Goal: Task Accomplishment & Management: Complete application form

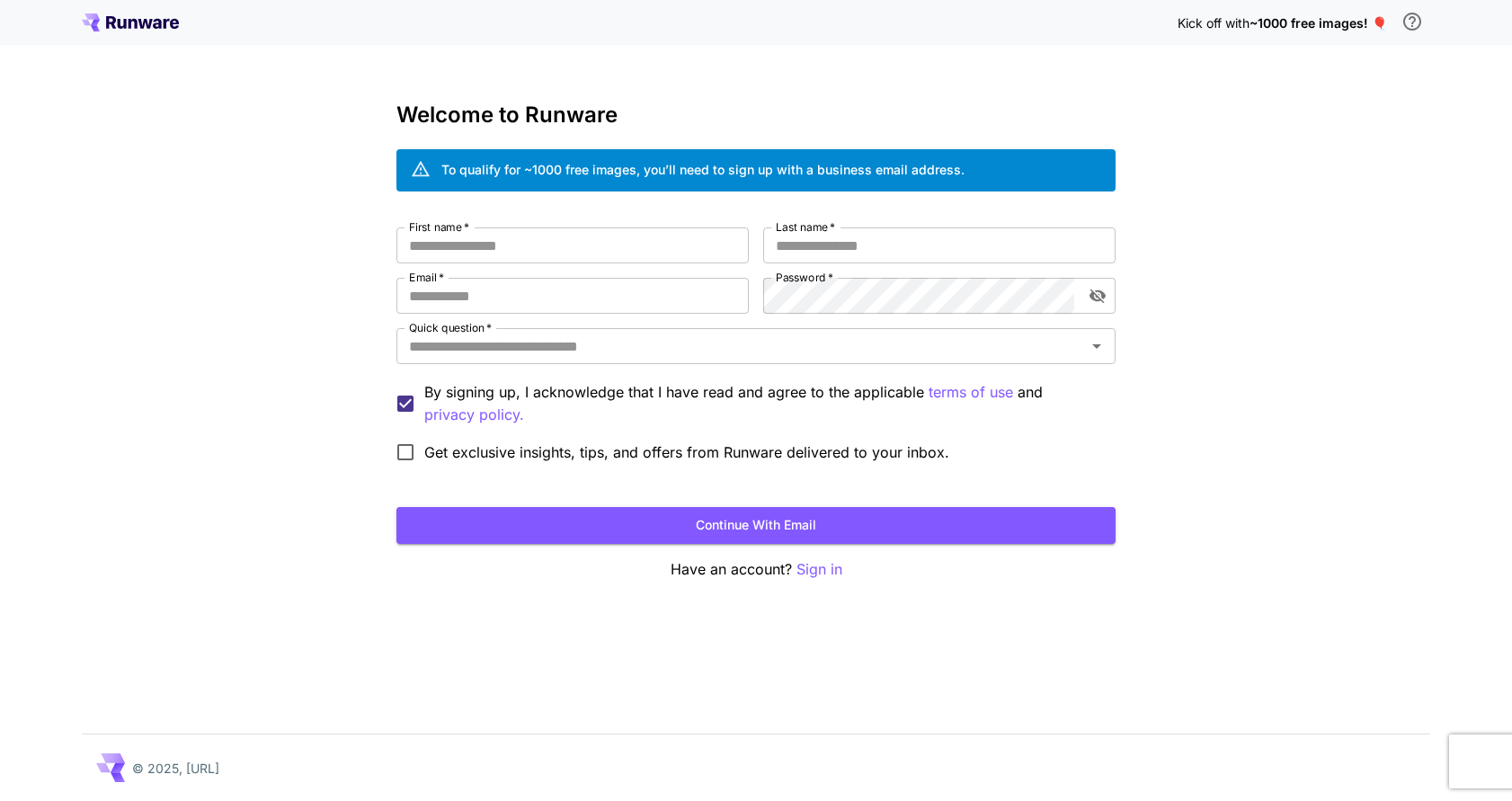
drag, startPoint x: 1254, startPoint y: 203, endPoint x: 1320, endPoint y: 20, distance: 194.5
click at [1320, 20] on span "~1000 free images! 🎈" at bounding box center [1318, 22] width 137 height 15
drag, startPoint x: 1228, startPoint y: 22, endPoint x: 1312, endPoint y: 32, distance: 84.6
click at [1312, 32] on div "Kick off with ~1000 free images! 🎈" at bounding box center [1303, 23] width 252 height 38
click at [1316, 38] on div "Kick off with ~1000 free images! 🎈" at bounding box center [1303, 23] width 252 height 38
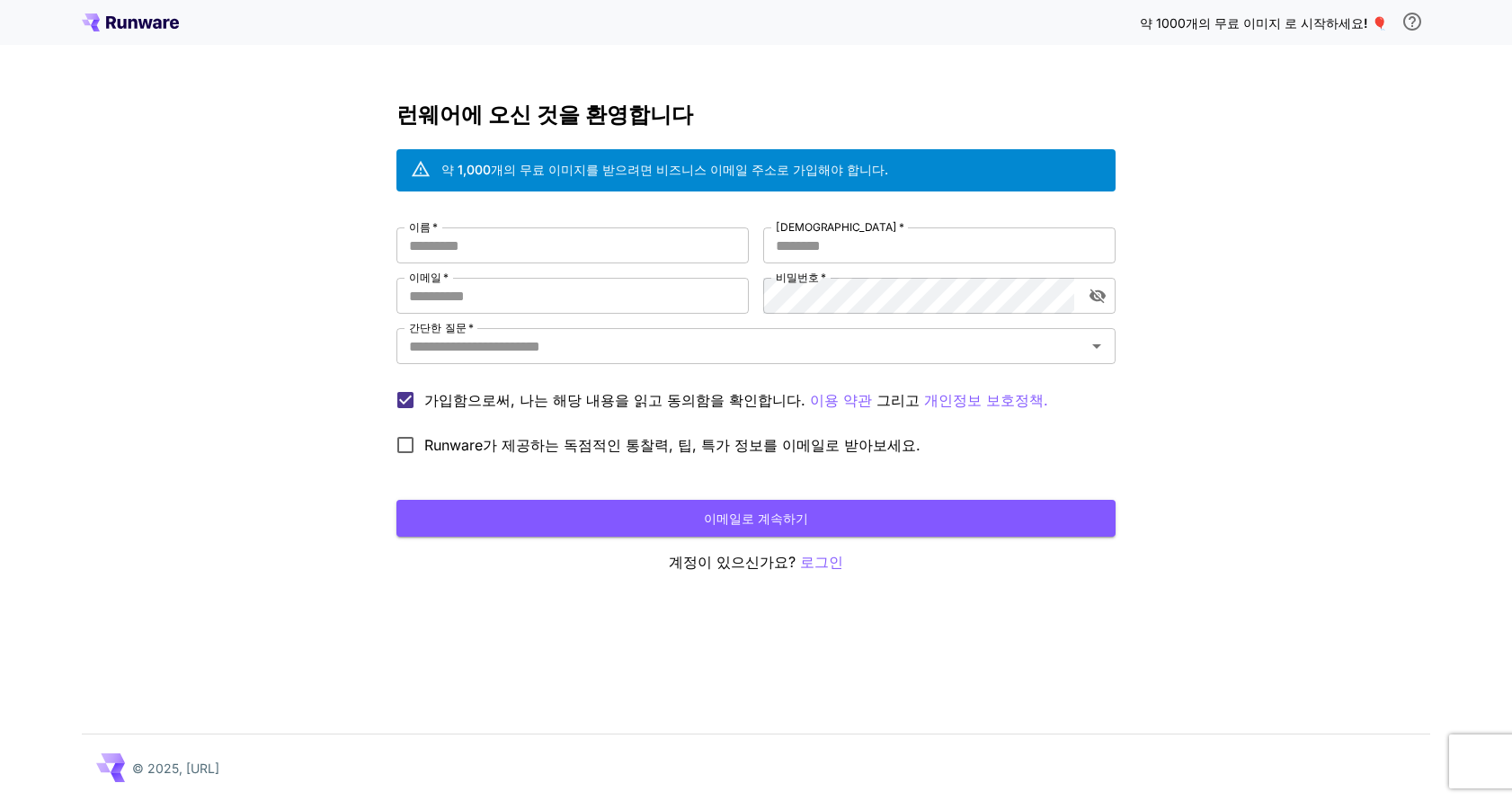
click at [538, 238] on input "이름   *" at bounding box center [573, 245] width 352 height 36
click at [564, 283] on input "이메일   *" at bounding box center [573, 296] width 352 height 36
type input "**********"
click at [699, 293] on div "**********" at bounding box center [756, 345] width 719 height 236
click at [685, 344] on input "간단한 질문   *" at bounding box center [741, 345] width 678 height 25
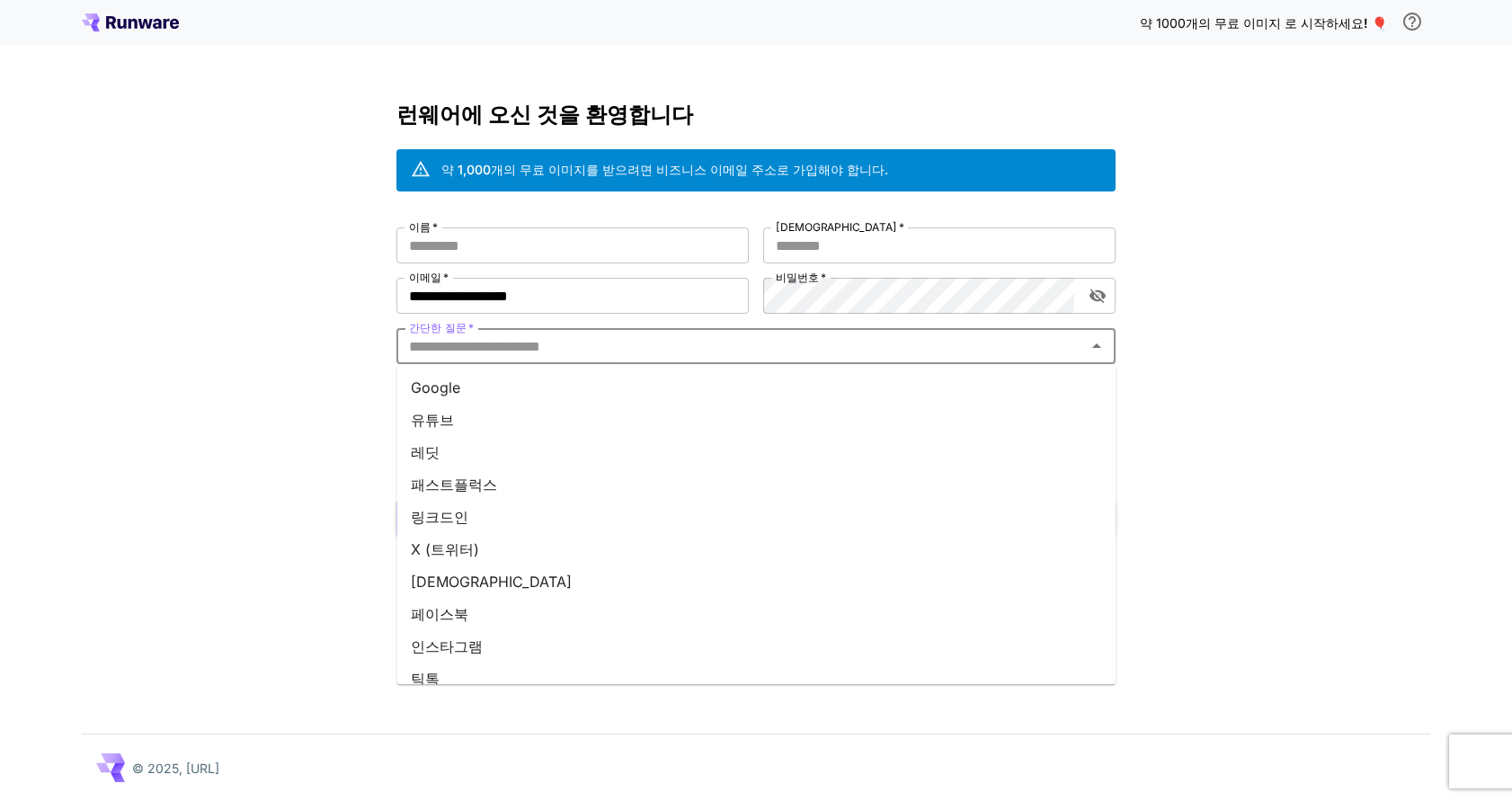
click at [532, 393] on li "Google" at bounding box center [756, 387] width 719 height 33
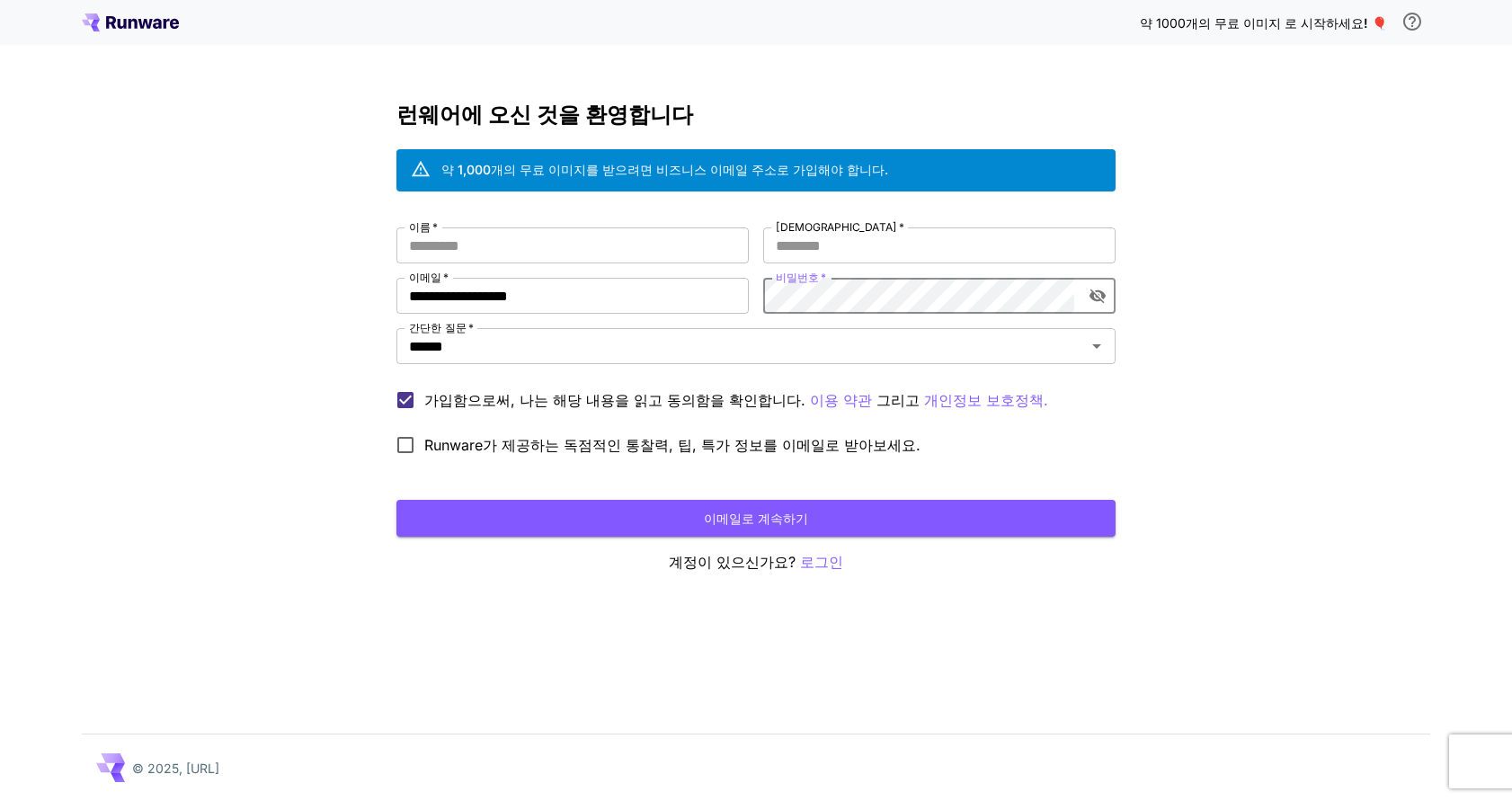
click at [533, 240] on input "이름   *" at bounding box center [573, 245] width 352 height 36
type input "*"
type input "*********"
type input "****"
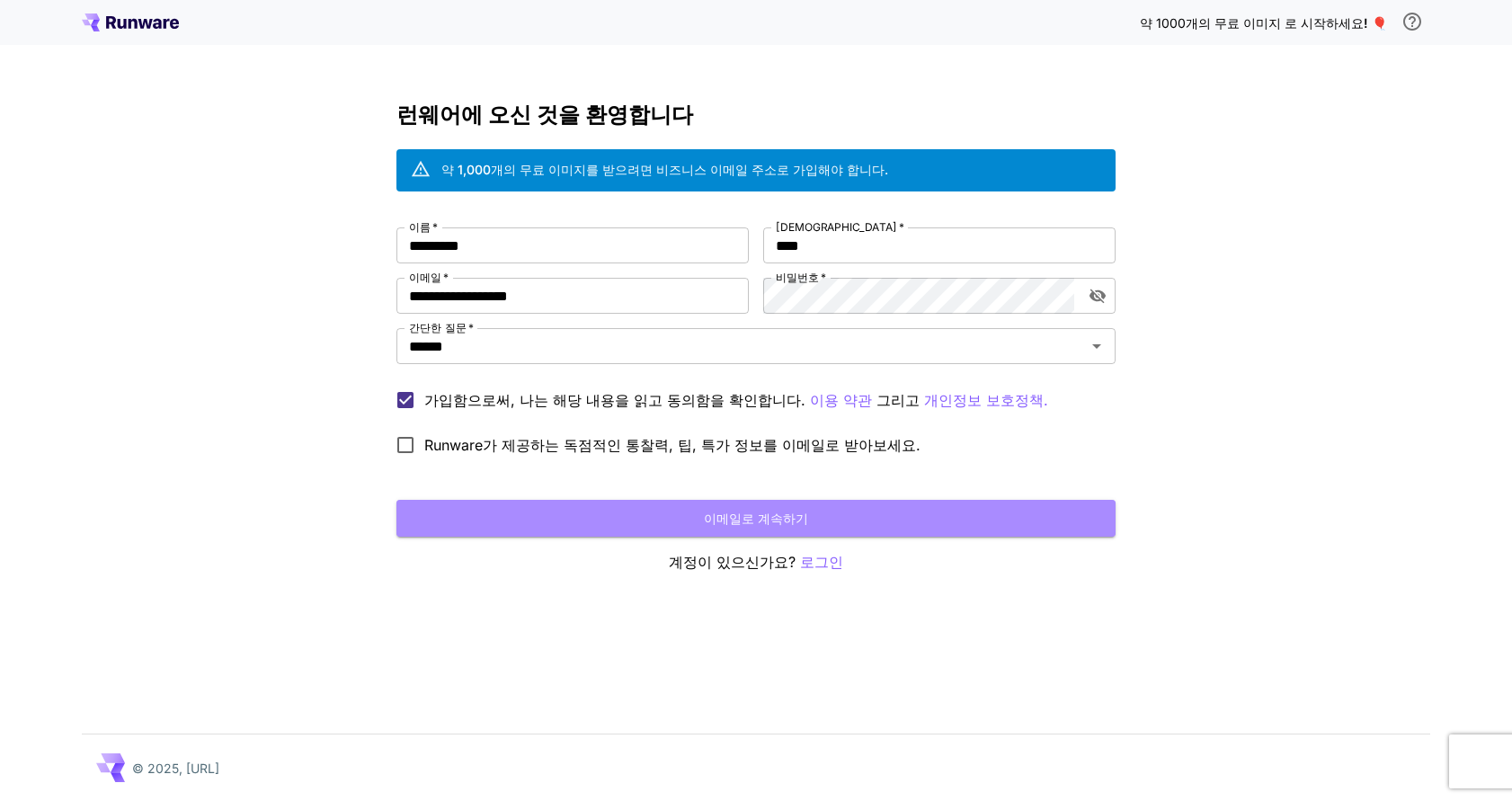
click at [543, 511] on button "이메일로 계속하기" at bounding box center [756, 517] width 719 height 37
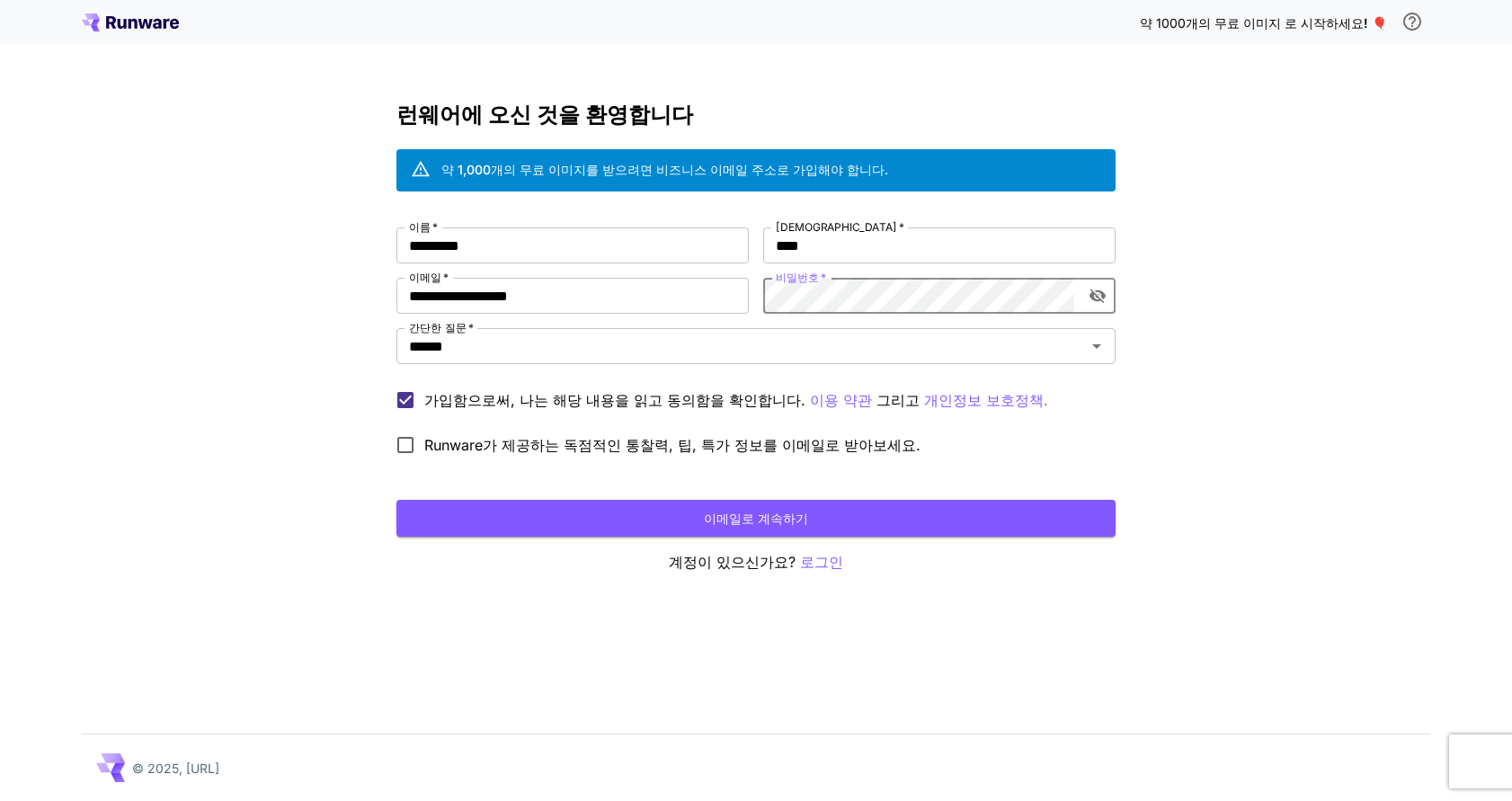
click button "이메일로 계속하기" at bounding box center [756, 517] width 719 height 37
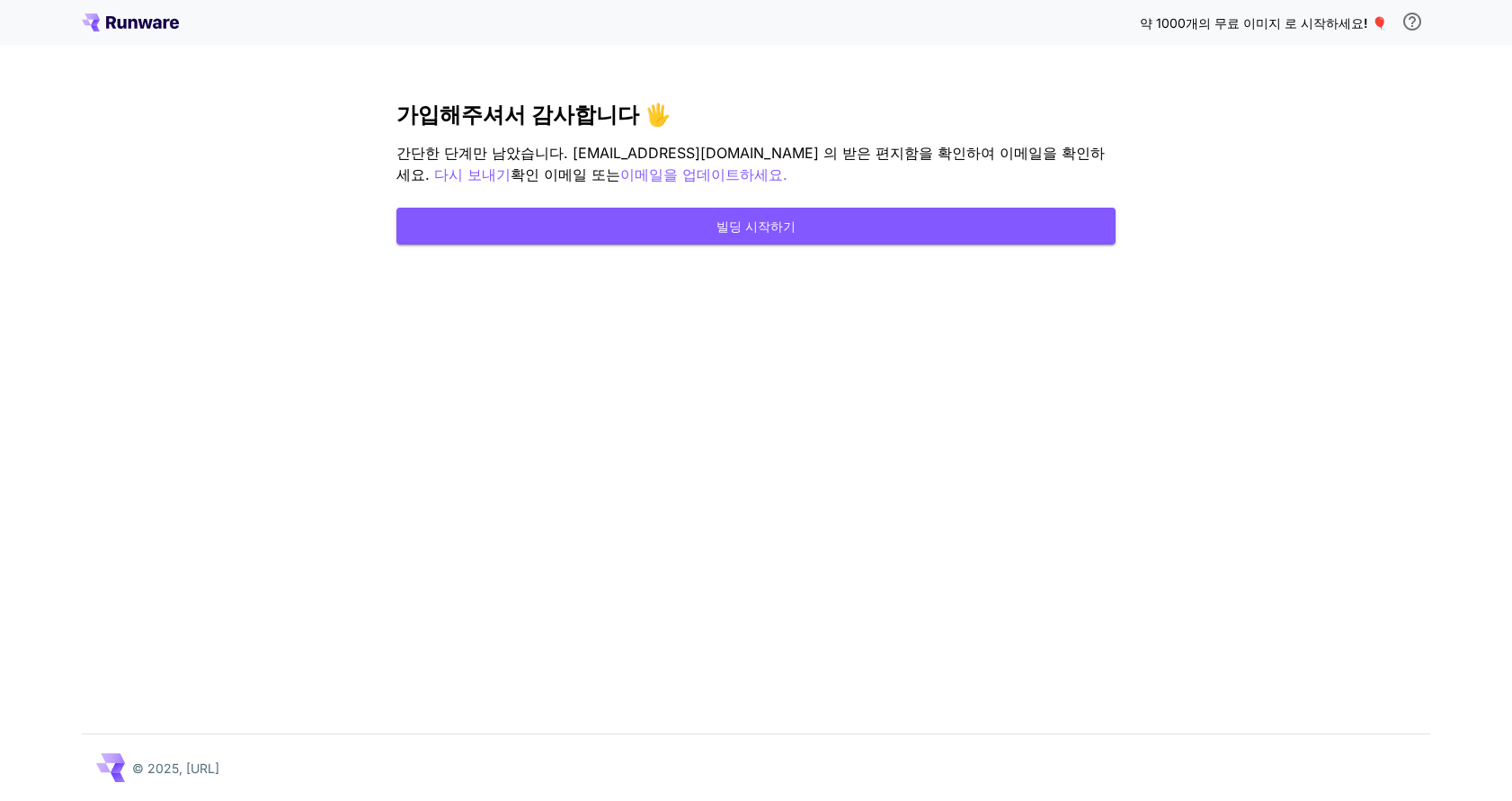
click at [826, 234] on button "빌딩 시작하기" at bounding box center [756, 225] width 719 height 37
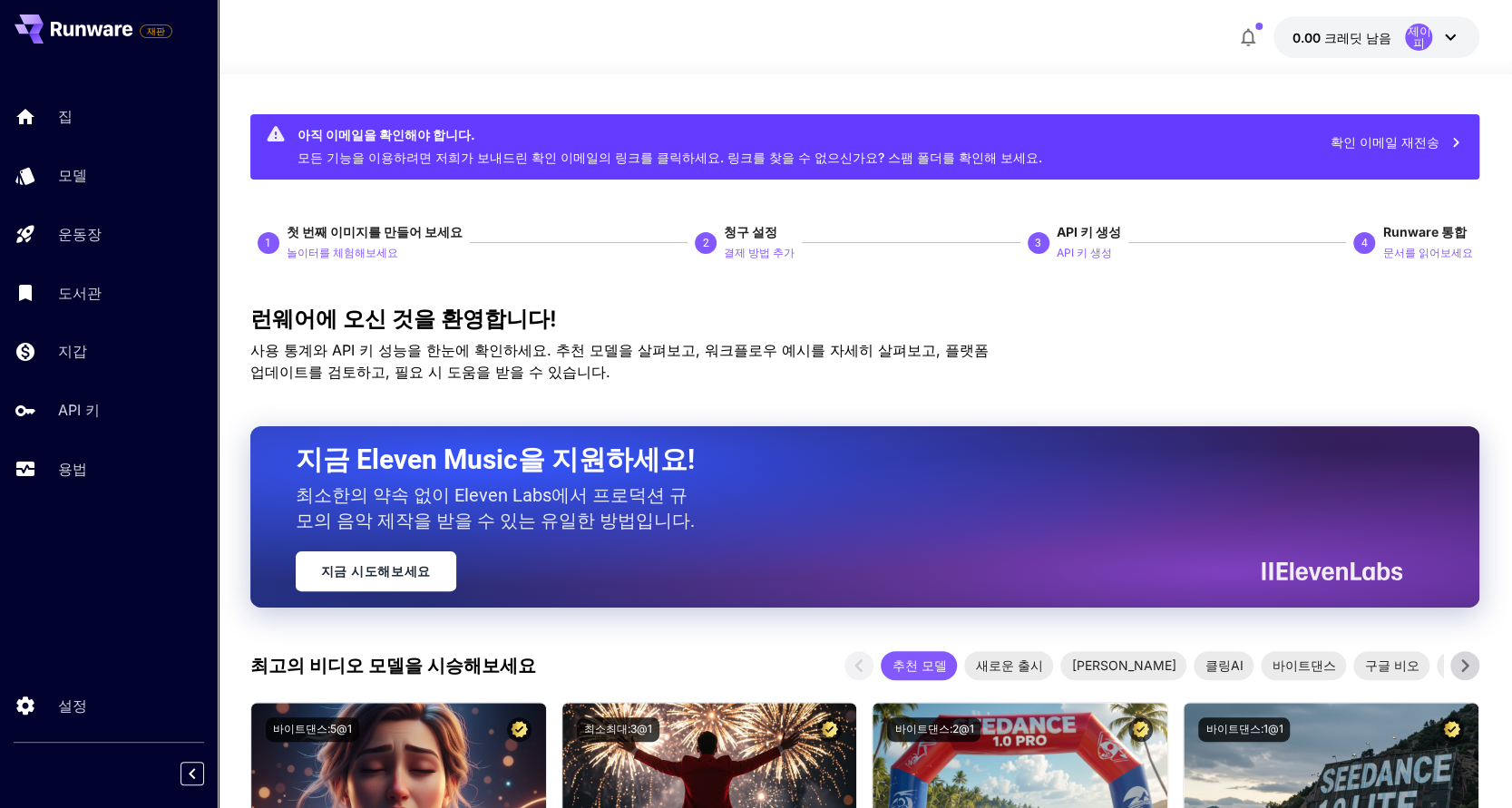
click at [123, 405] on div "API 키" at bounding box center [130, 410] width 145 height 22
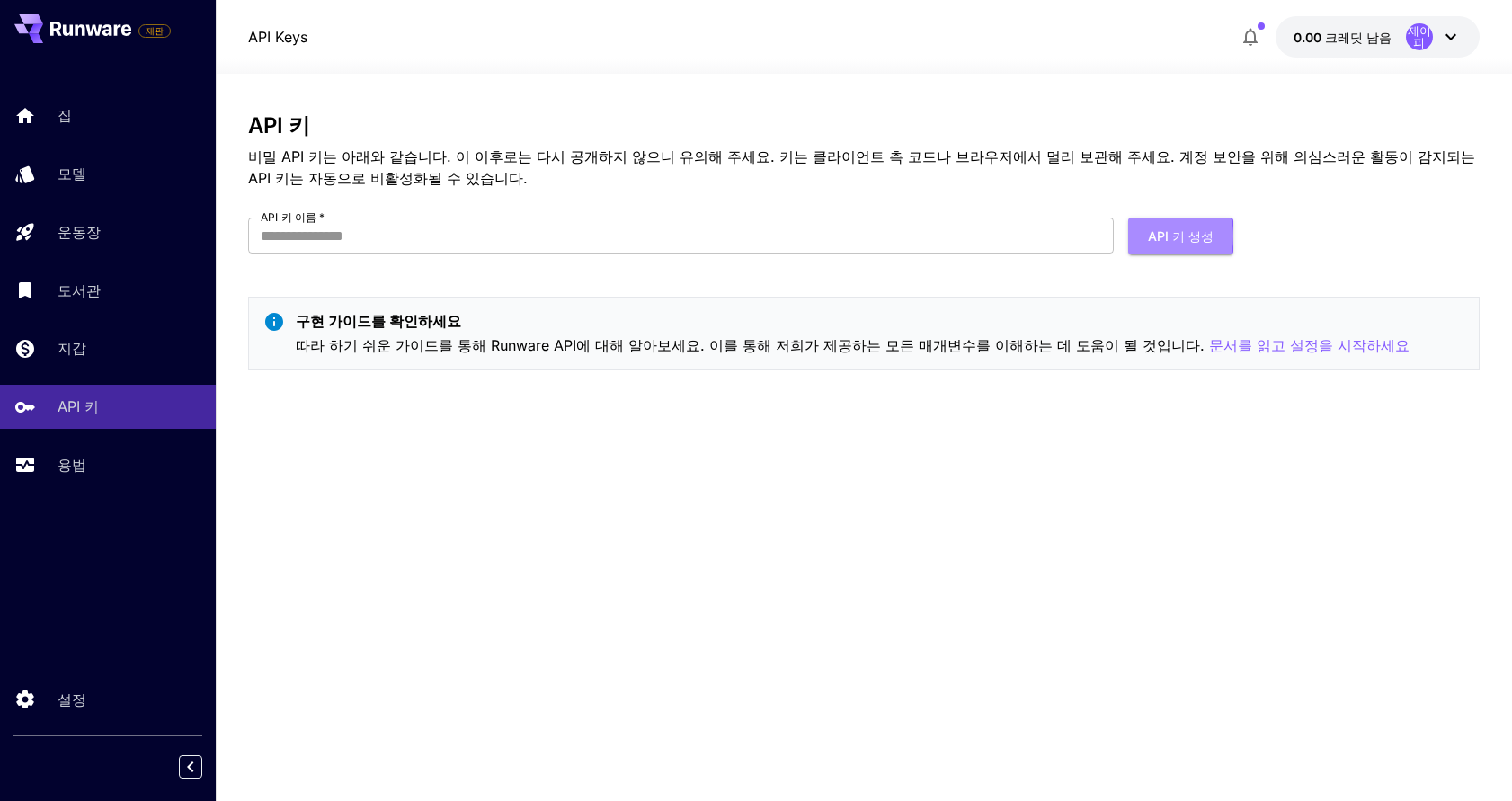
click at [1164, 236] on font "API 키 생성" at bounding box center [1181, 235] width 65 height 15
click at [758, 234] on input "API 키 이름   *" at bounding box center [680, 235] width 865 height 36
type input "*"
type input "******"
click at [1169, 224] on font "API 키 생성" at bounding box center [1181, 235] width 65 height 23
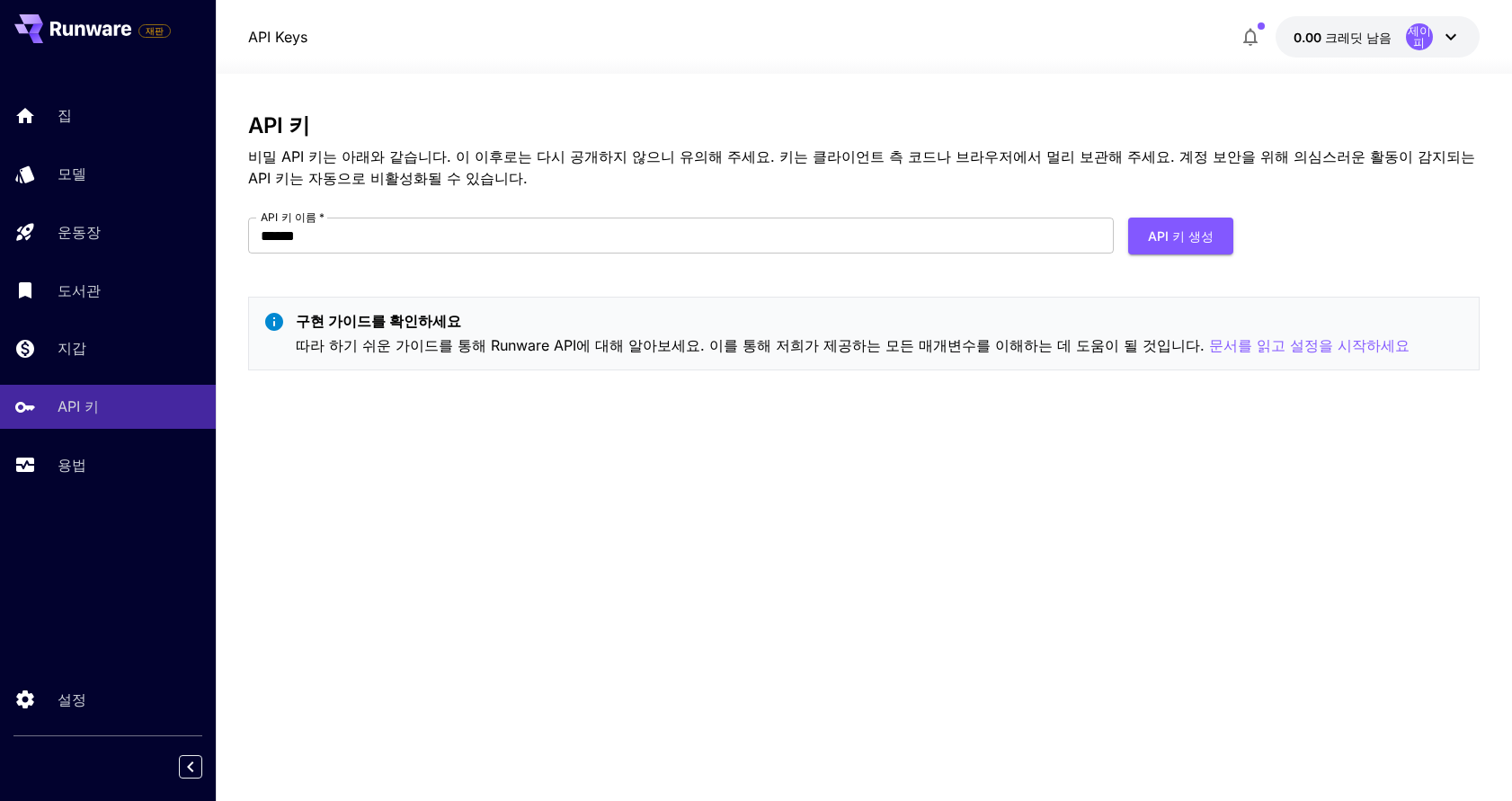
click at [1174, 236] on font "API 키 생성" at bounding box center [1181, 235] width 65 height 15
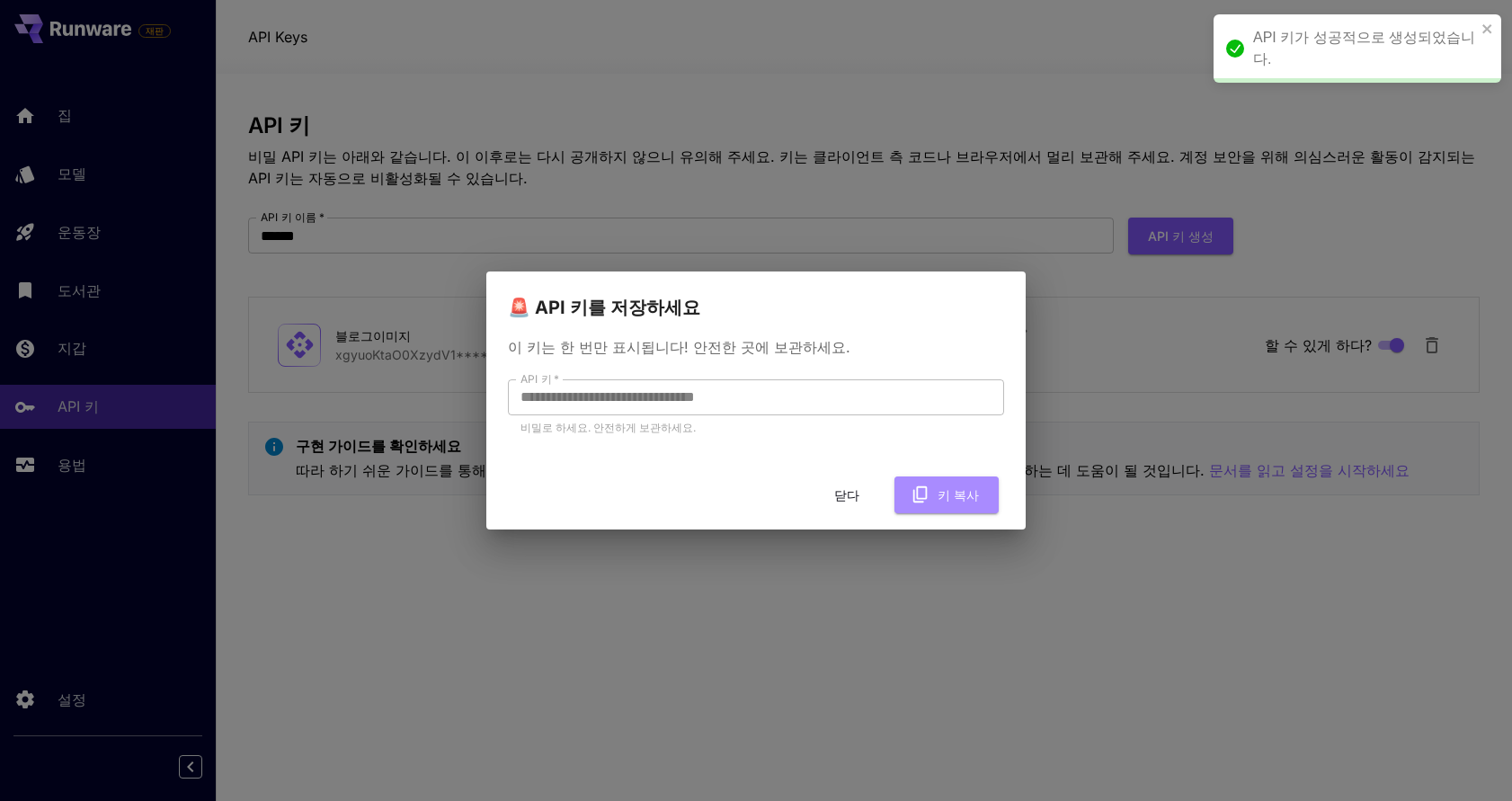
click at [957, 505] on font "키 복사" at bounding box center [958, 494] width 42 height 23
click at [861, 493] on button "닫다" at bounding box center [846, 494] width 81 height 37
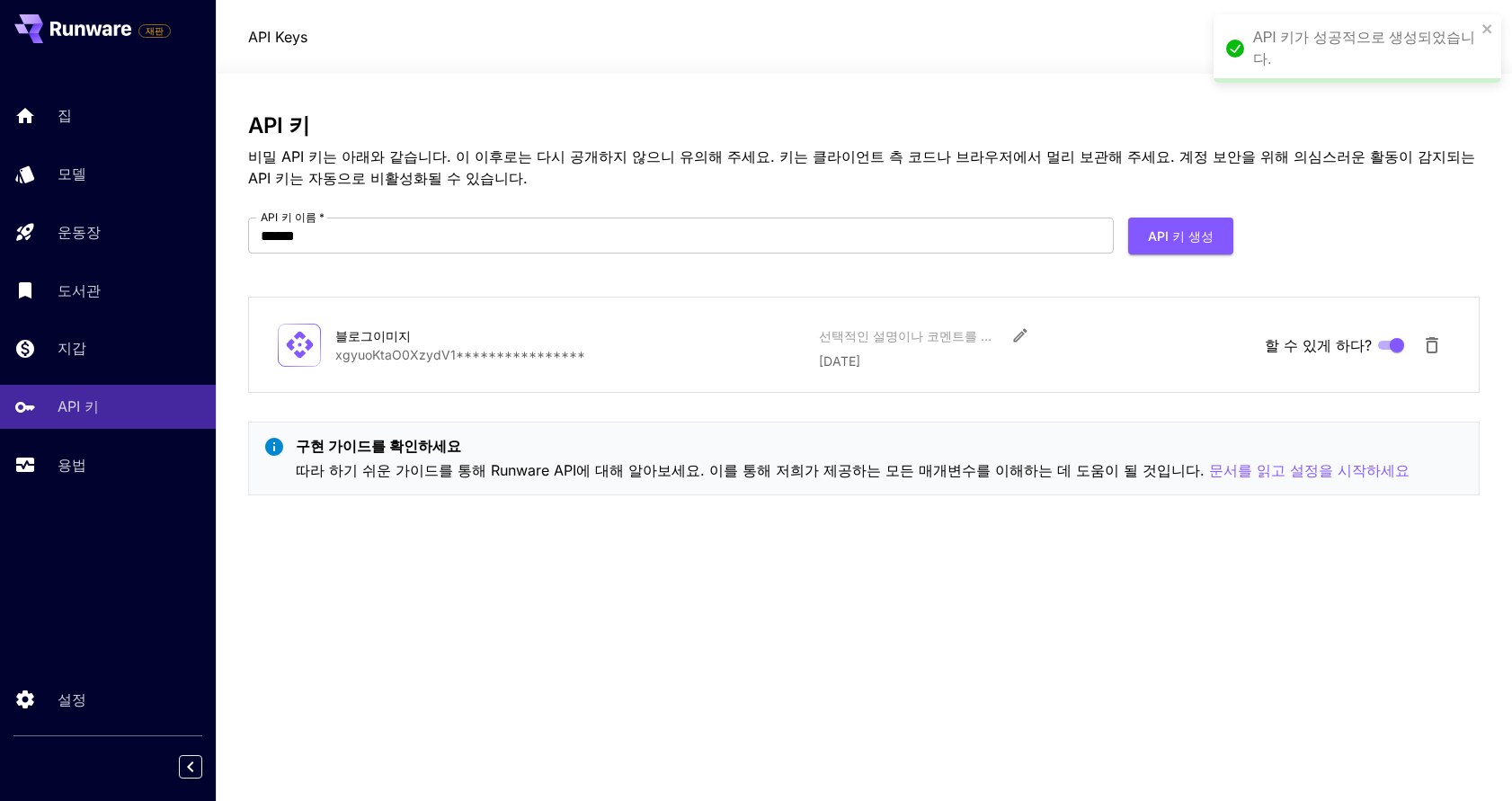
click at [789, 608] on div "**********" at bounding box center [863, 437] width 1231 height 648
click at [105, 476] on div "용법" at bounding box center [129, 465] width 143 height 22
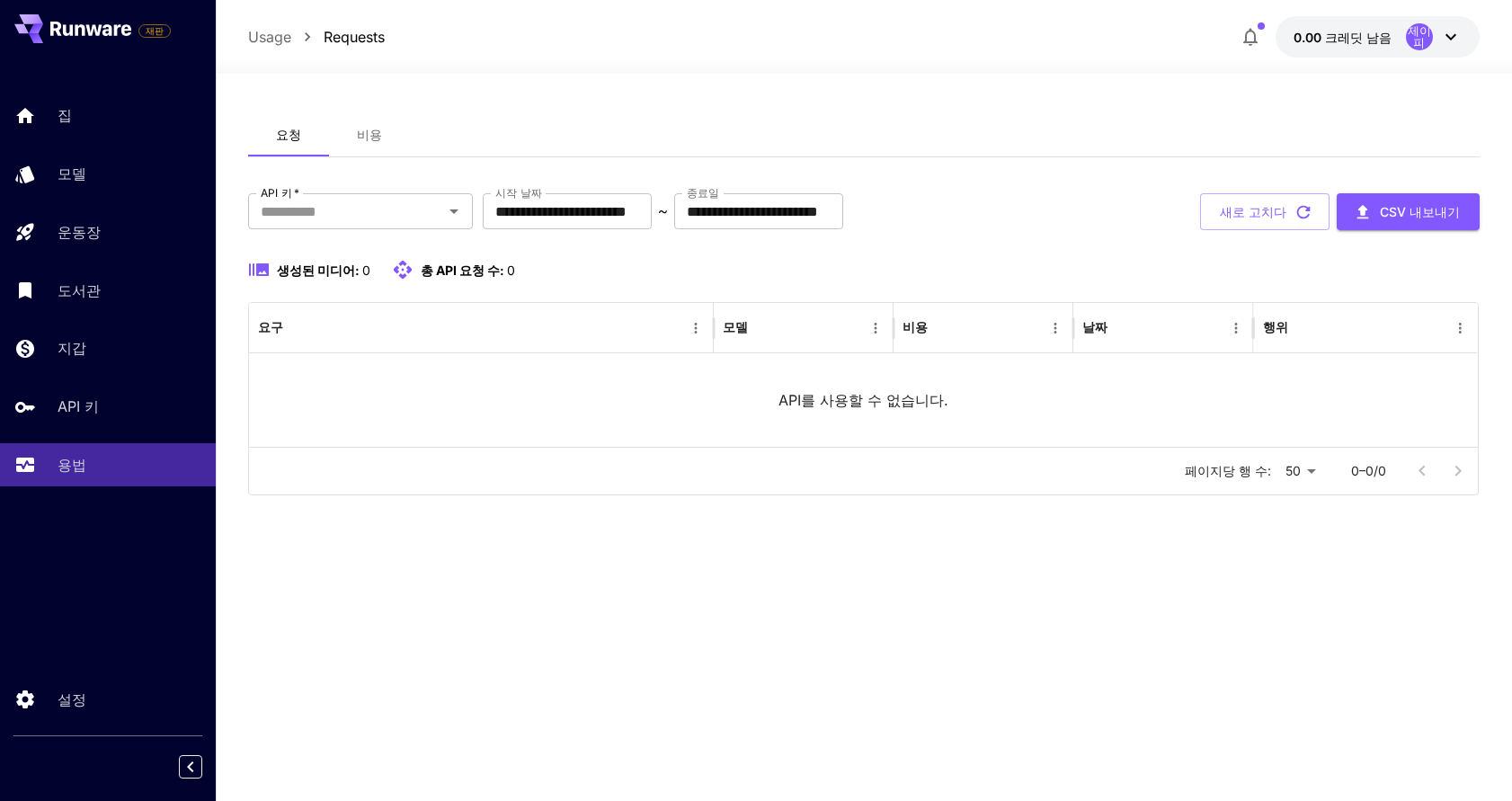
click at [331, 215] on input "API 키   *" at bounding box center [345, 211] width 184 height 25
click at [112, 357] on div "지갑" at bounding box center [129, 348] width 143 height 22
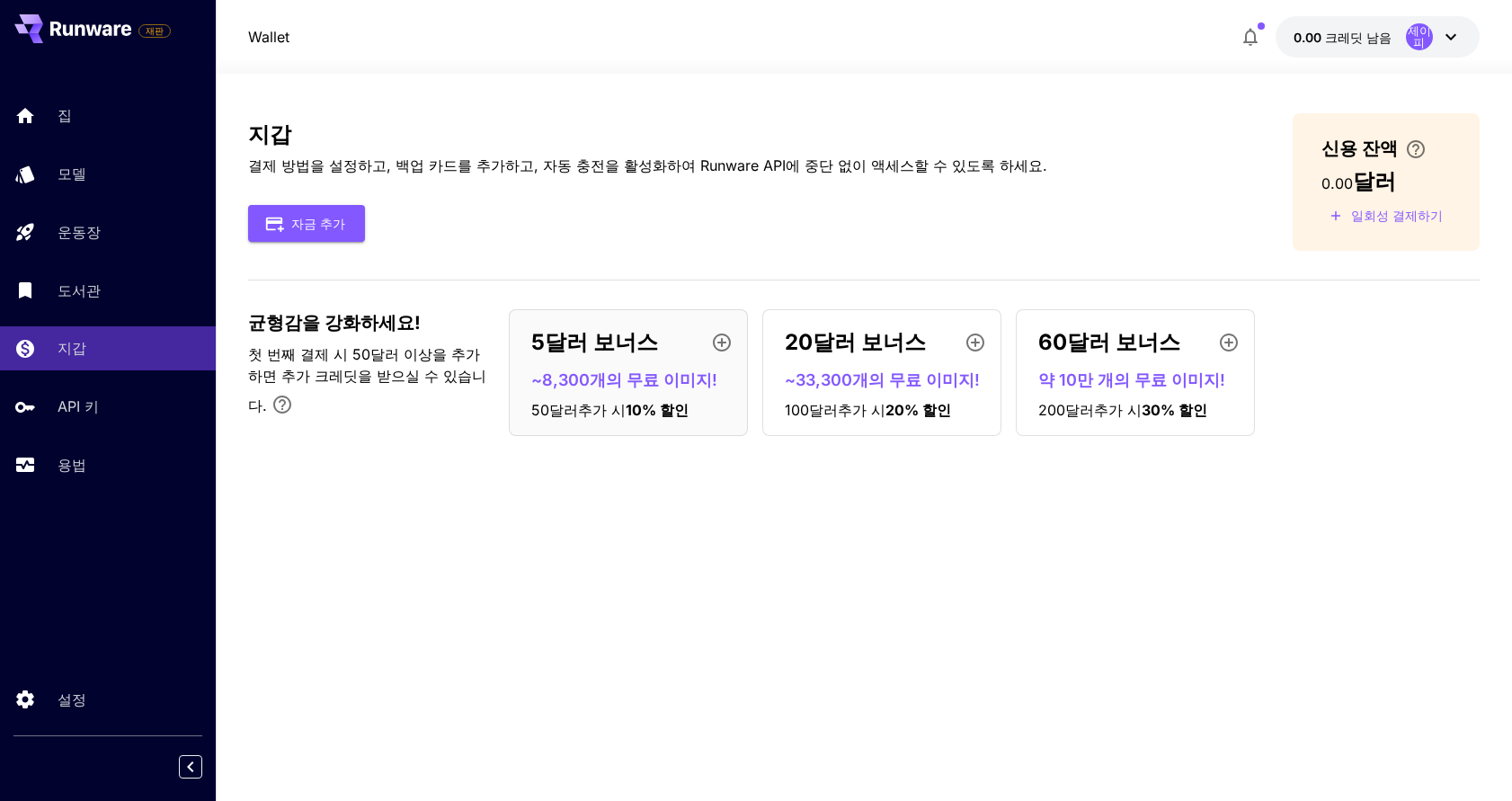
click at [603, 383] on font "~8,300개의 무료 이미지!" at bounding box center [624, 380] width 186 height 19
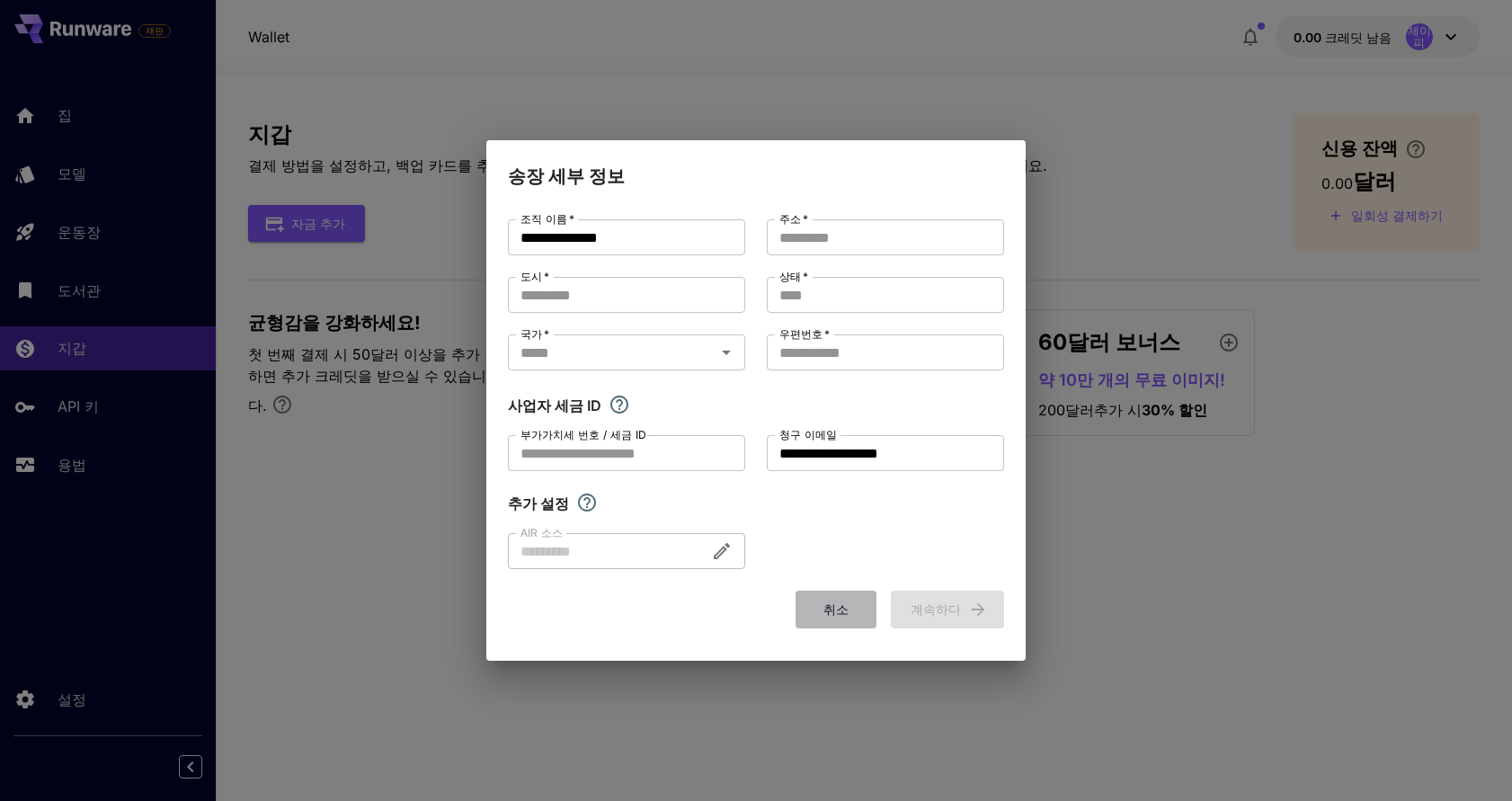
click at [855, 605] on button "취소" at bounding box center [837, 608] width 81 height 37
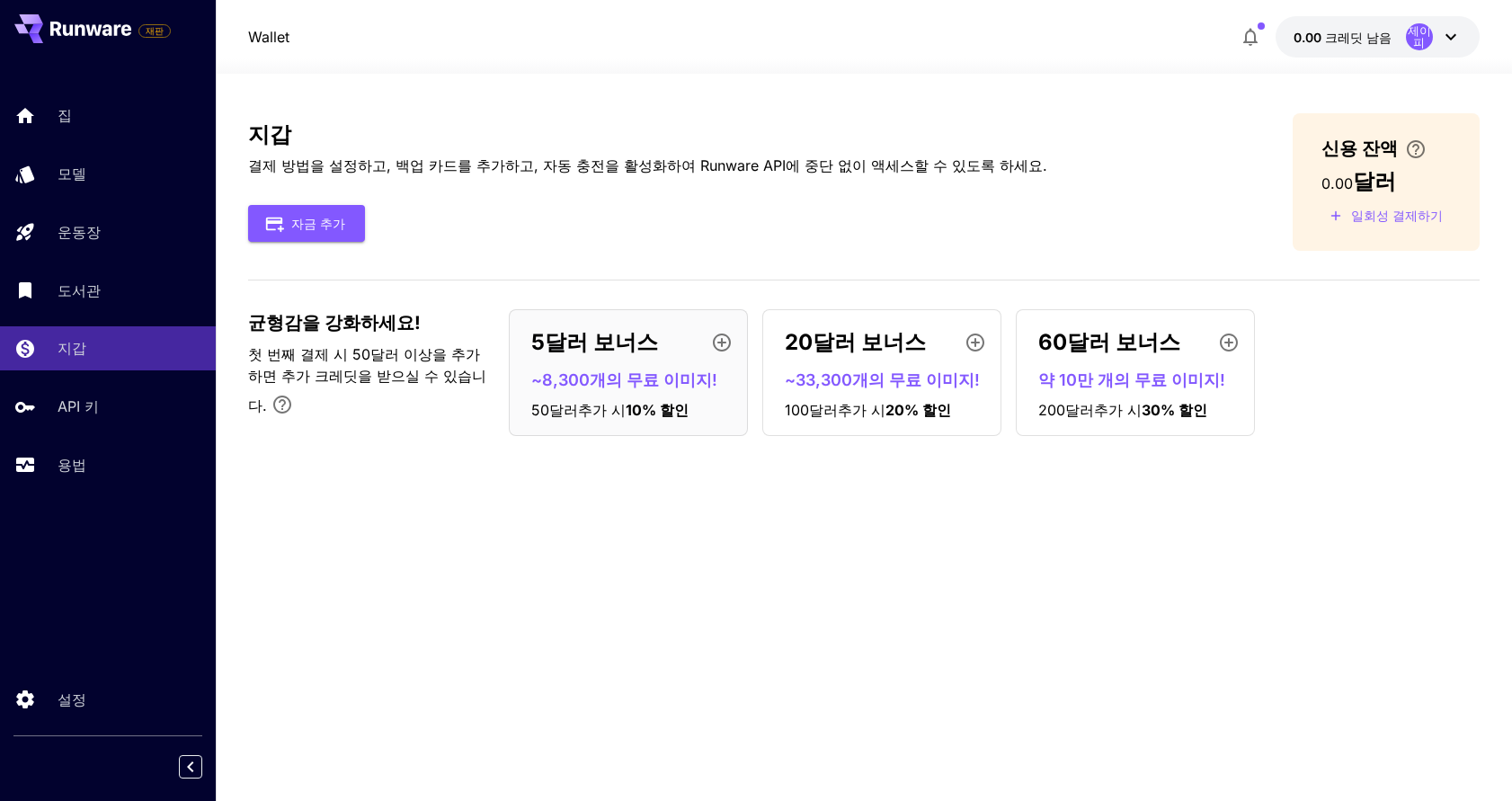
click at [112, 115] on div "집" at bounding box center [129, 115] width 143 height 22
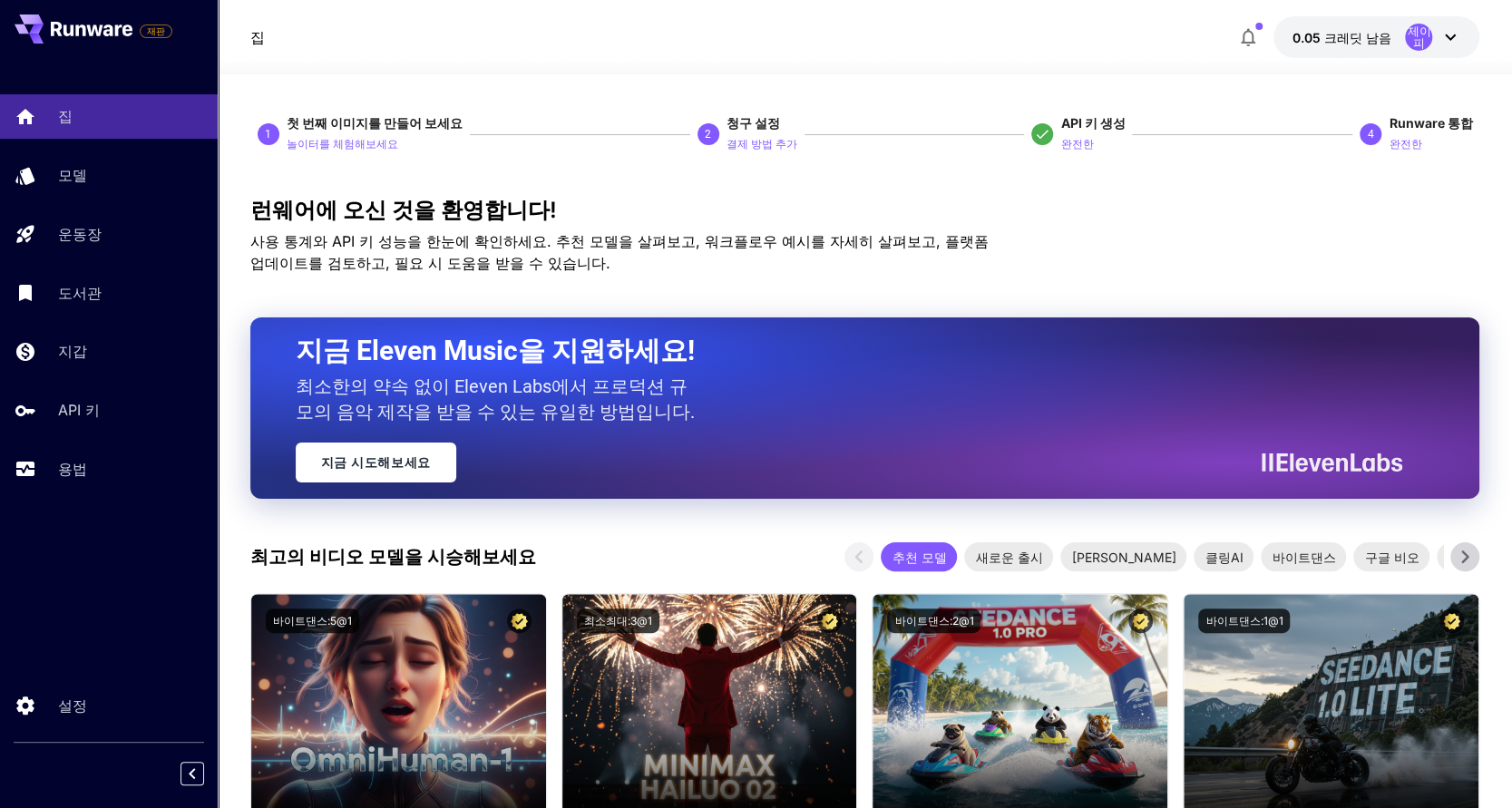
click at [350, 136] on p "놀이터를 체험해보세요" at bounding box center [342, 144] width 112 height 17
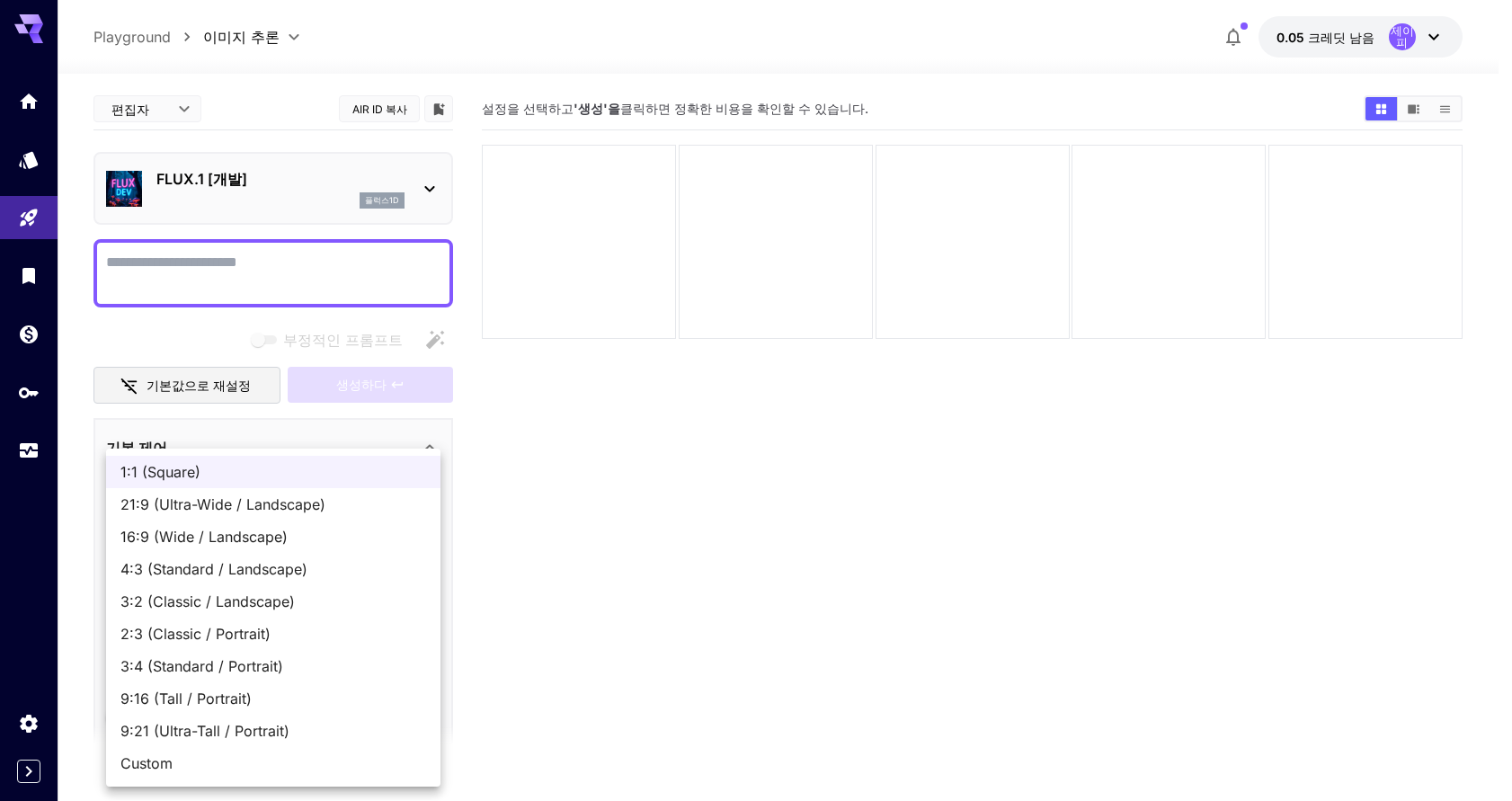
click at [304, 516] on body "**********" at bounding box center [756, 472] width 1512 height 943
click at [569, 549] on div at bounding box center [756, 400] width 1512 height 801
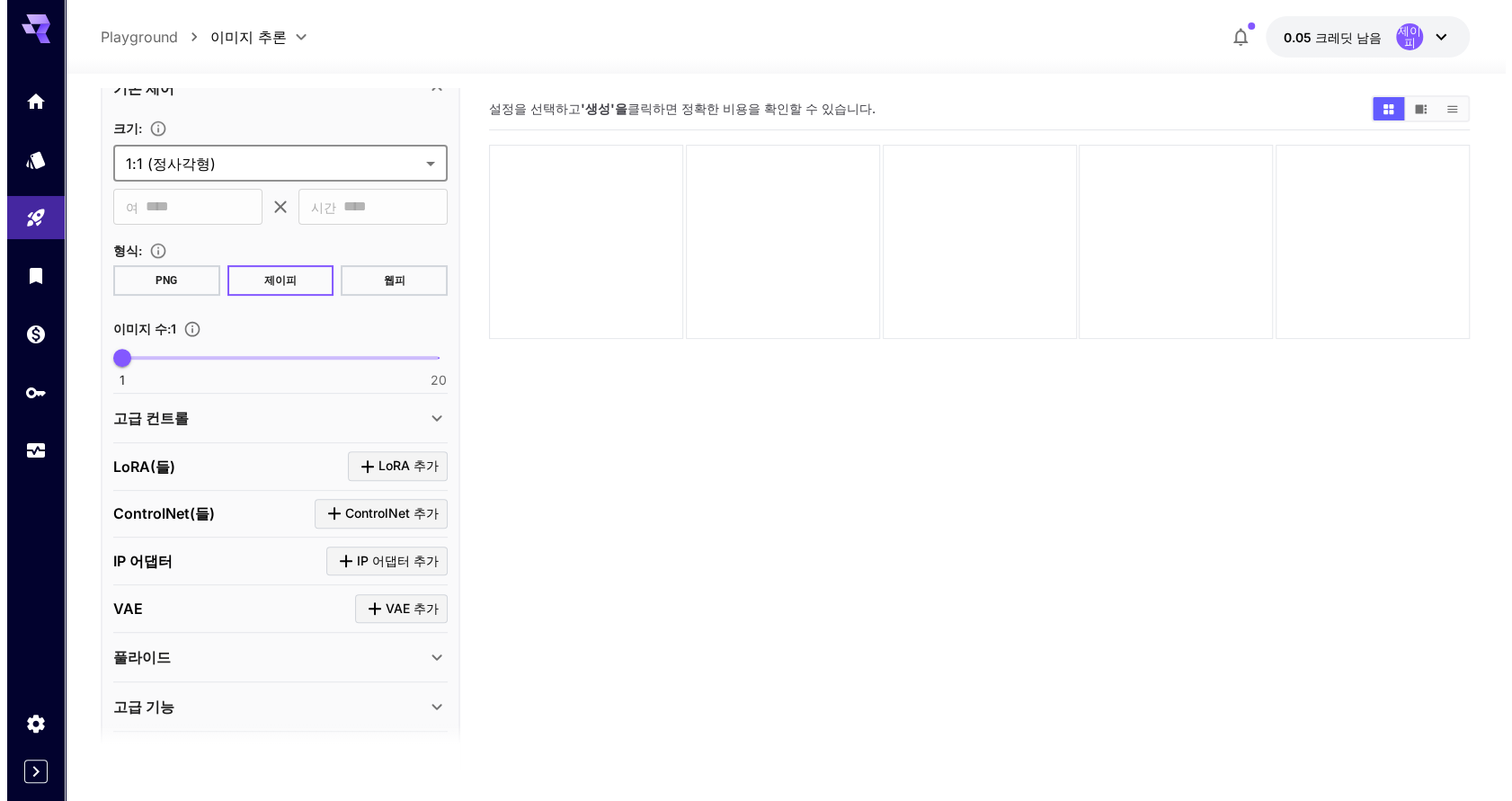
scroll to position [411, 0]
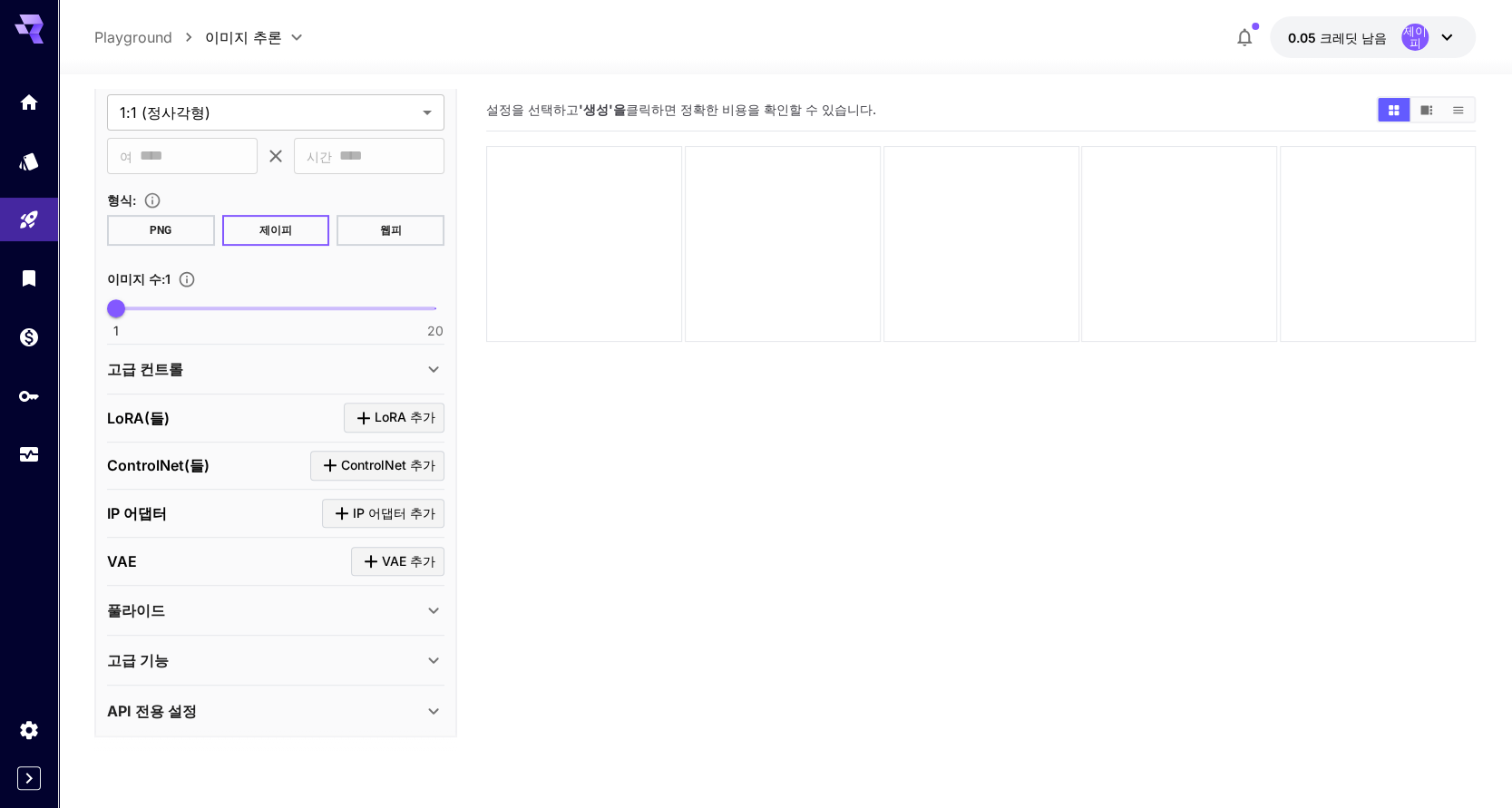
click at [29, 302] on div at bounding box center [29, 277] width 58 height 396
click at [32, 282] on icon "도서관" at bounding box center [29, 278] width 22 height 22
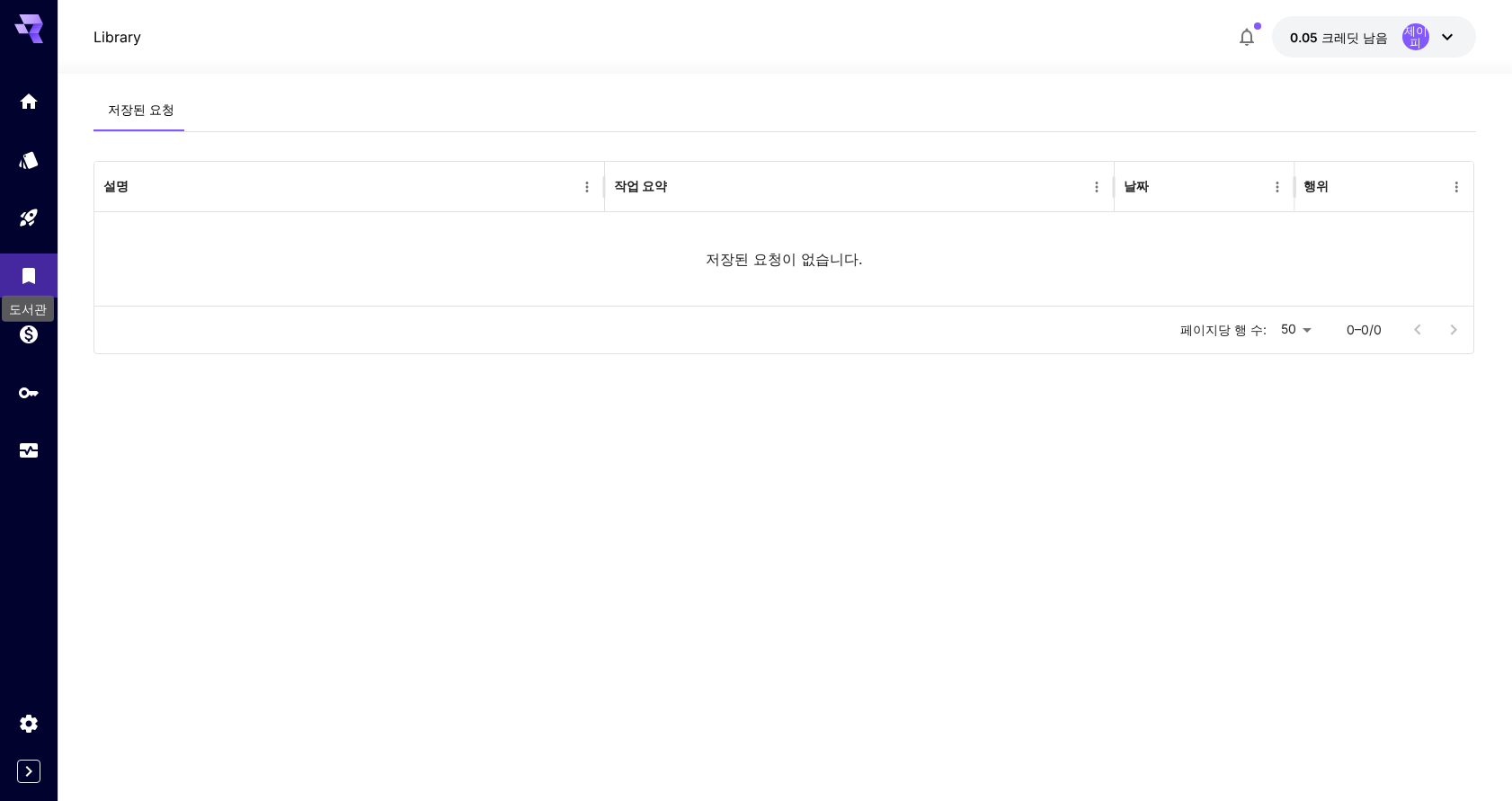
click at [29, 328] on icon "지갑" at bounding box center [29, 334] width 18 height 18
